Goal: Book appointment/travel/reservation

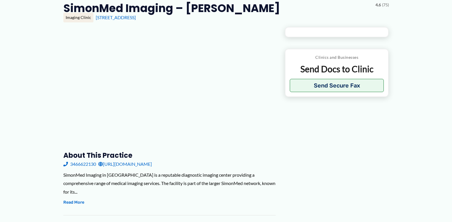
scroll to position [57, 0]
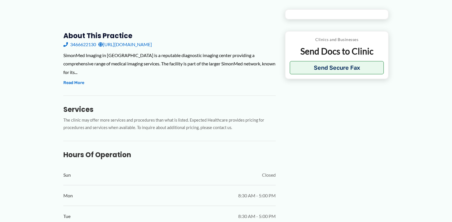
type input "**********"
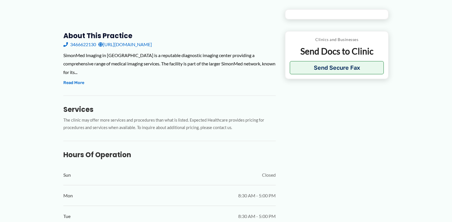
type input "**********"
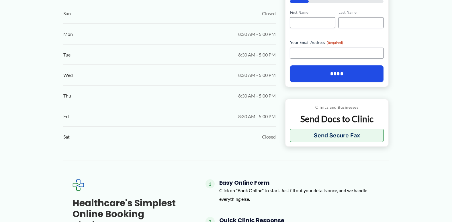
scroll to position [348, 0]
